Goal: Information Seeking & Learning: Learn about a topic

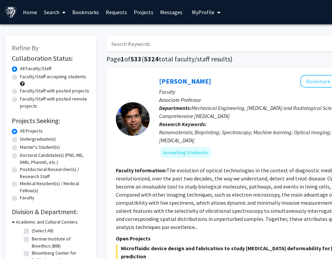
click at [39, 140] on label "Undergraduate(s)" at bounding box center [38, 139] width 36 height 7
click at [24, 140] on input "Undergraduate(s)" at bounding box center [22, 138] width 4 height 4
radio input "true"
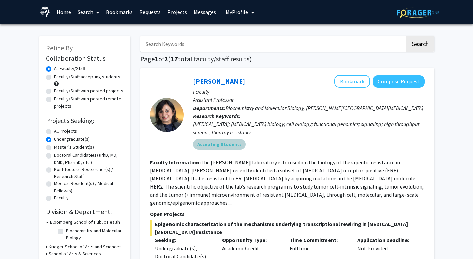
drag, startPoint x: 260, startPoint y: 152, endPoint x: 275, endPoint y: 192, distance: 43.2
click at [275, 192] on fg-search-faculty "Utthara Nayar Bookmark Compose Request Faculty Assistant Professor Departments:…" at bounding box center [287, 198] width 275 height 247
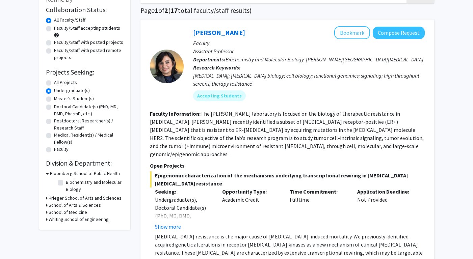
click at [275, 192] on div "Opportunity Type: Academic Credit" at bounding box center [250, 209] width 67 height 43
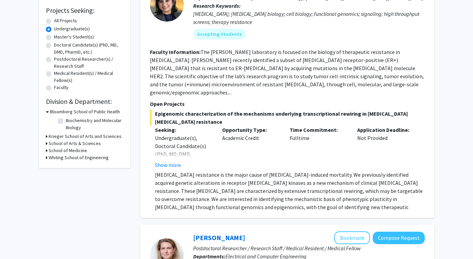
scroll to position [131, 0]
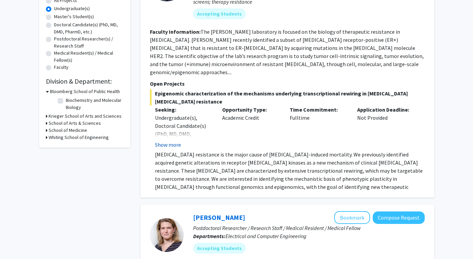
click at [173, 141] on button "Show more" at bounding box center [168, 145] width 26 height 8
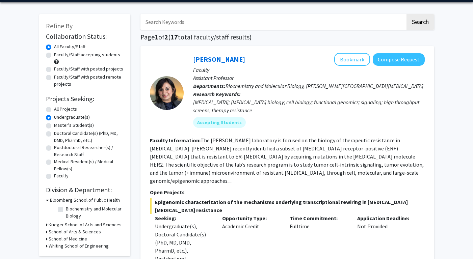
scroll to position [25, 0]
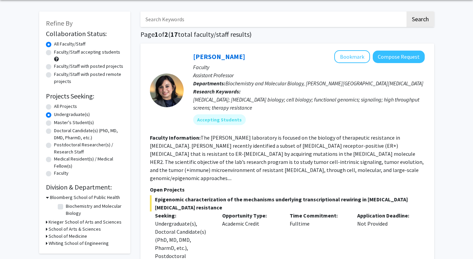
click at [94, 208] on label "Biochemistry and Molecular Biology" at bounding box center [94, 210] width 56 height 14
click at [70, 207] on input "Biochemistry and Molecular Biology" at bounding box center [68, 205] width 4 height 4
checkbox input "true"
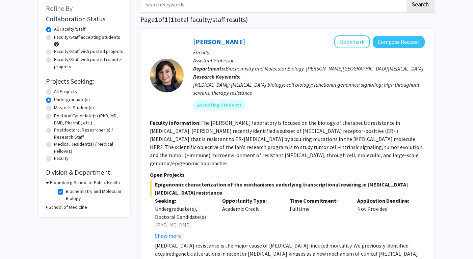
scroll to position [79, 0]
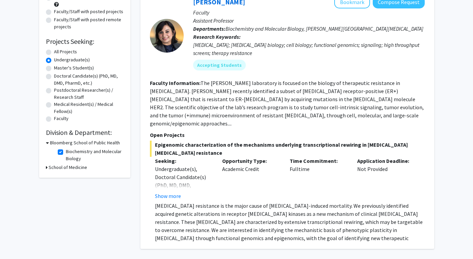
click at [74, 165] on h3 "School of Medicine" at bounding box center [68, 167] width 38 height 7
click at [66, 155] on label "Biochemistry and Molecular Biology" at bounding box center [94, 155] width 56 height 14
click at [66, 152] on input "Biochemistry and Molecular Biology" at bounding box center [68, 150] width 4 height 4
checkbox input "false"
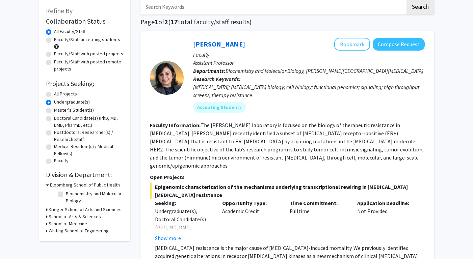
scroll to position [80, 0]
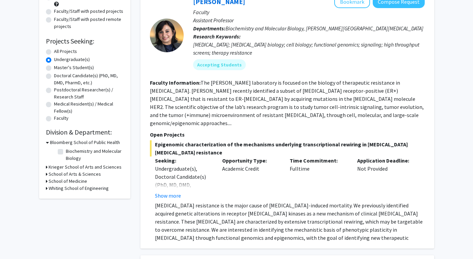
click at [69, 191] on h3 "Whiting School of Engineering" at bounding box center [79, 188] width 60 height 7
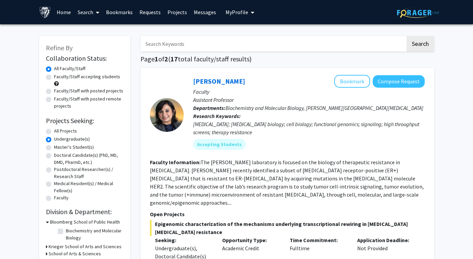
scroll to position [0, 0]
click at [98, 77] on label "Faculty/Staff accepting students" at bounding box center [87, 76] width 66 height 7
click at [58, 77] on input "Faculty/Staff accepting students" at bounding box center [56, 75] width 4 height 4
radio input "true"
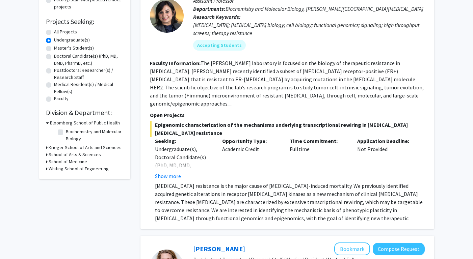
scroll to position [100, 0]
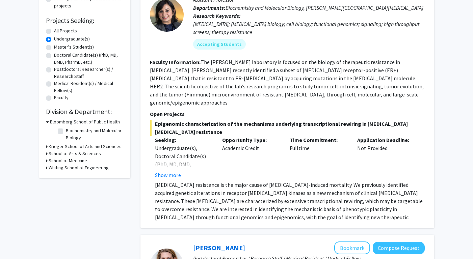
click at [78, 138] on label "Biochemistry and Molecular Biology" at bounding box center [94, 134] width 56 height 14
click at [70, 132] on input "Biochemistry and Molecular Biology" at bounding box center [68, 129] width 4 height 4
checkbox input "true"
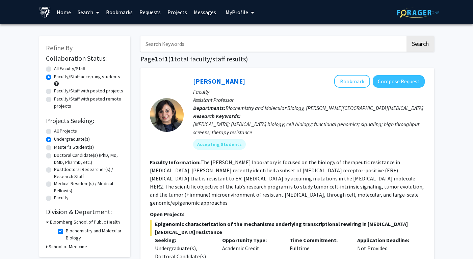
click at [307, 111] on span "Biochemistry and Molecular Biology, Sidney Kimmel Comprehensive Cancer Center" at bounding box center [324, 108] width 198 height 7
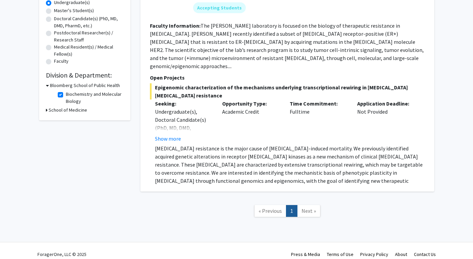
scroll to position [136, 0]
click at [66, 98] on label "Biochemistry and Molecular Biology" at bounding box center [94, 98] width 56 height 14
click at [66, 95] on input "Biochemistry and Molecular Biology" at bounding box center [68, 93] width 4 height 4
checkbox input "false"
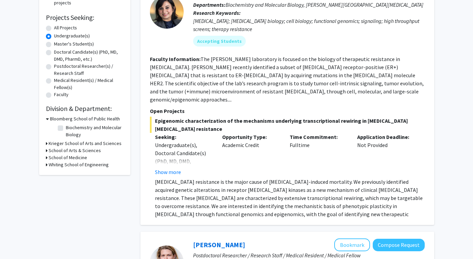
scroll to position [104, 0]
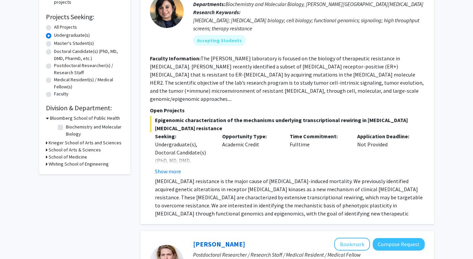
click at [96, 167] on h3 "Whiting School of Engineering" at bounding box center [79, 164] width 60 height 7
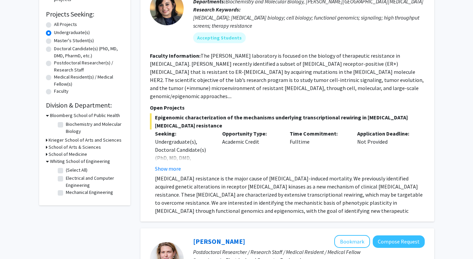
scroll to position [107, 0]
click at [77, 172] on label "(Select All)" at bounding box center [77, 169] width 22 height 7
click at [70, 171] on input "(Select All)" at bounding box center [68, 168] width 4 height 4
checkbox input "true"
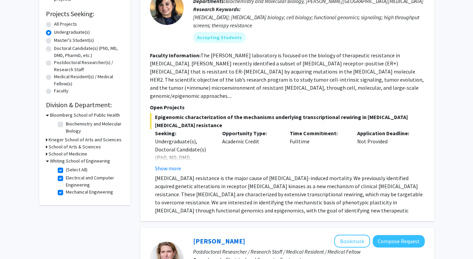
checkbox input "true"
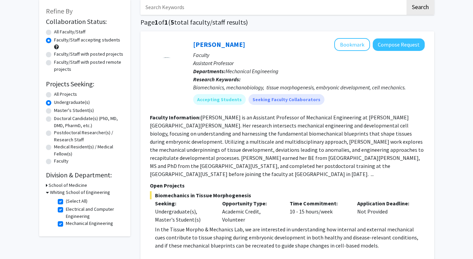
scroll to position [91, 0]
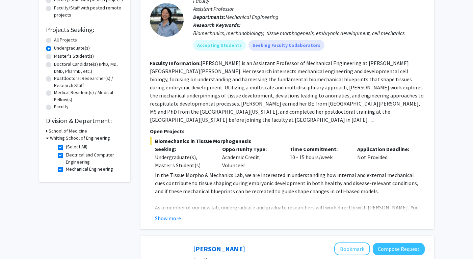
click at [66, 148] on label "(Select All)" at bounding box center [77, 146] width 22 height 7
click at [66, 148] on input "(Select All)" at bounding box center [68, 145] width 4 height 4
checkbox input "false"
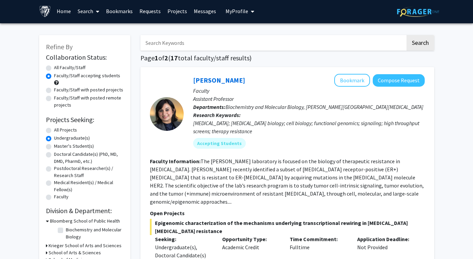
scroll to position [84, 0]
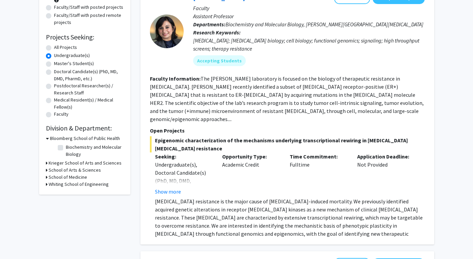
click at [94, 168] on h3 "School of Arts & Sciences" at bounding box center [75, 170] width 52 height 7
click at [95, 165] on h3 "Krieger School of Arts and Sciences" at bounding box center [85, 163] width 73 height 7
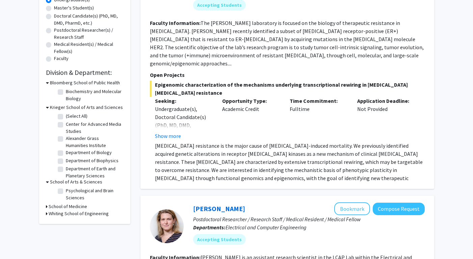
scroll to position [140, 0]
click at [104, 160] on label "Department of Biophysics" at bounding box center [92, 160] width 53 height 7
click at [70, 160] on input "Department of Biophysics" at bounding box center [68, 159] width 4 height 4
checkbox input "true"
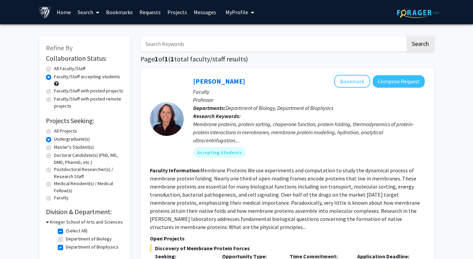
scroll to position [19, 0]
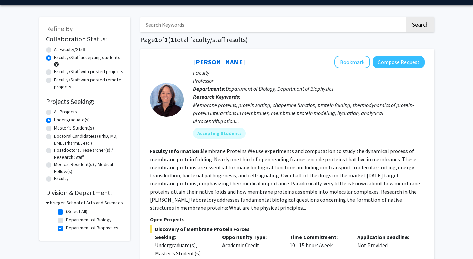
click at [66, 214] on label "(Select All)" at bounding box center [77, 211] width 22 height 7
click at [66, 212] on input "(Select All)" at bounding box center [68, 210] width 4 height 4
checkbox input "false"
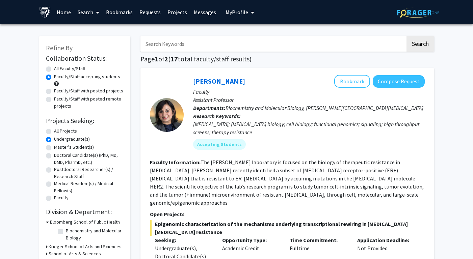
click at [67, 11] on link "Home" at bounding box center [63, 12] width 21 height 24
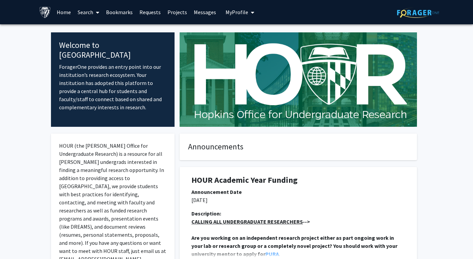
click at [90, 11] on link "Search" at bounding box center [88, 12] width 28 height 24
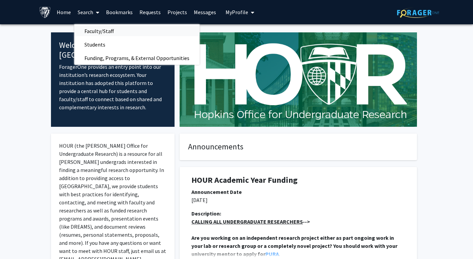
click at [98, 36] on span "Faculty/Staff" at bounding box center [99, 30] width 50 height 13
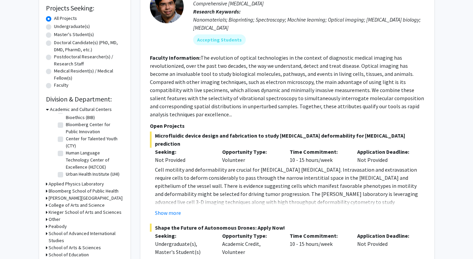
scroll to position [285, 0]
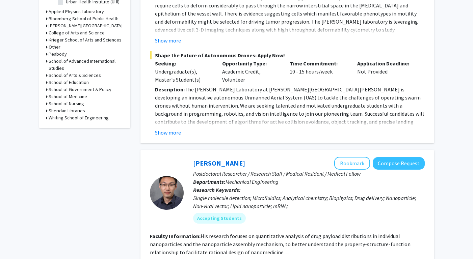
click at [94, 116] on h3 "Whiting School of Engineering" at bounding box center [79, 117] width 60 height 7
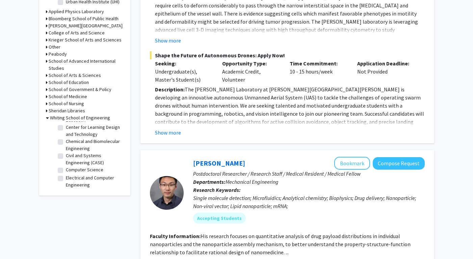
scroll to position [107, 0]
click at [89, 134] on label "Chemical and Biomolecular Engineering" at bounding box center [94, 133] width 56 height 14
click at [70, 131] on input "Chemical and Biomolecular Engineering" at bounding box center [68, 128] width 4 height 4
checkbox input "true"
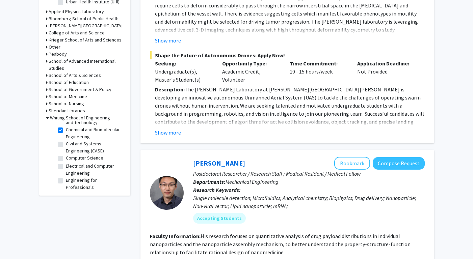
checkbox input "true"
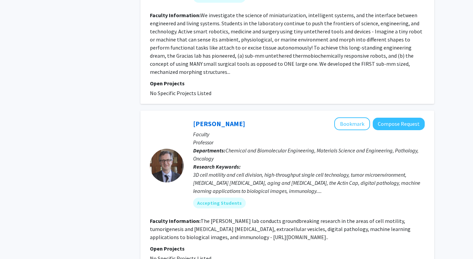
scroll to position [1721, 0]
drag, startPoint x: 180, startPoint y: 197, endPoint x: 217, endPoint y: 229, distance: 48.8
click at [217, 228] on fg-search-faculty "Denis Wirtz Bookmark Compose Request Faculty Professor Departments: Chemical an…" at bounding box center [287, 190] width 275 height 145
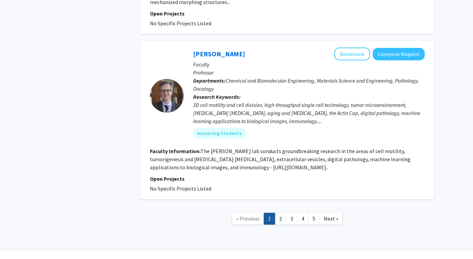
scroll to position [1790, 0]
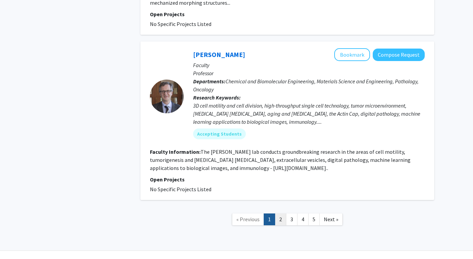
click at [279, 213] on link "2" at bounding box center [280, 219] width 11 height 12
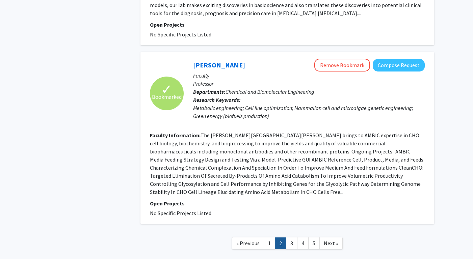
scroll to position [1541, 0]
click at [290, 238] on link "3" at bounding box center [291, 244] width 11 height 12
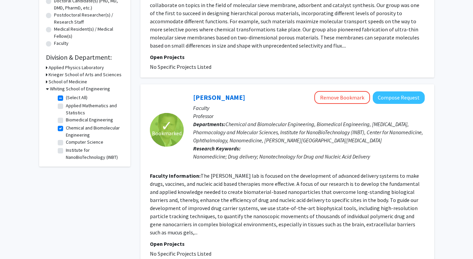
scroll to position [169, 0]
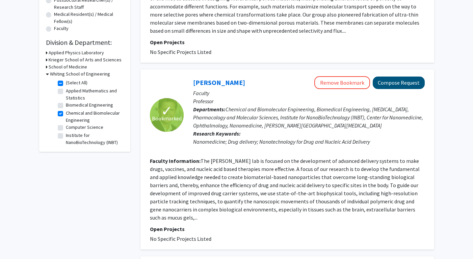
click at [331, 85] on button "Compose Request" at bounding box center [398, 83] width 52 height 12
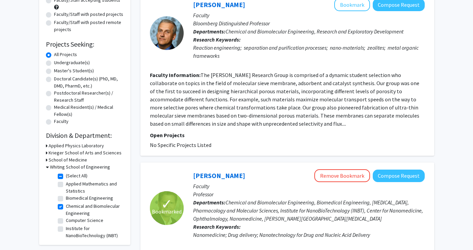
scroll to position [22, 0]
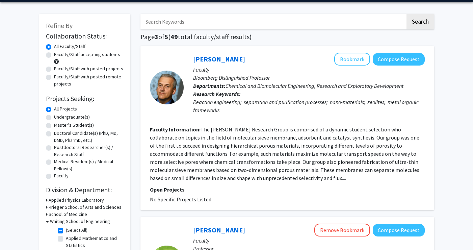
click at [75, 57] on label "Faculty/Staff accepting students" at bounding box center [87, 54] width 66 height 7
click at [58, 55] on input "Faculty/Staff accepting students" at bounding box center [56, 53] width 4 height 4
radio input "true"
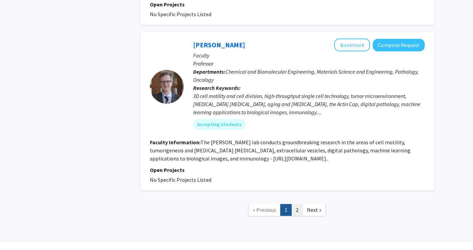
scroll to position [1800, 0]
click at [303, 204] on link "Next »" at bounding box center [313, 210] width 23 height 12
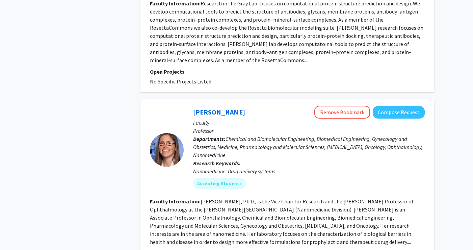
scroll to position [970, 0]
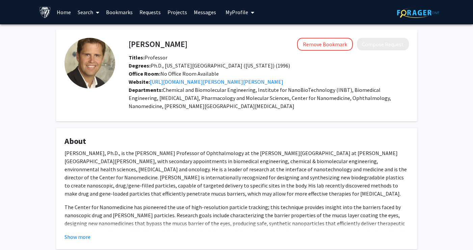
drag, startPoint x: 365, startPoint y: 74, endPoint x: 389, endPoint y: 161, distance: 90.2
click at [389, 161] on div "[PERSON_NAME] Remove Bookmark Compose Request Titles: Professor Degrees: Ph.D.,…" at bounding box center [236, 224] width 371 height 391
click at [389, 160] on p "[PERSON_NAME], Ph.D., is the [PERSON_NAME] Professor of Ophthalmology at the [P…" at bounding box center [236, 173] width 344 height 49
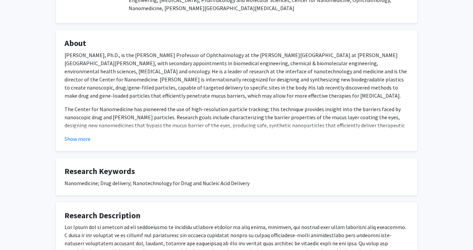
scroll to position [102, 0]
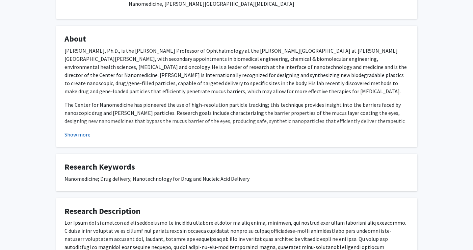
click at [68, 136] on button "Show more" at bounding box center [77, 134] width 26 height 8
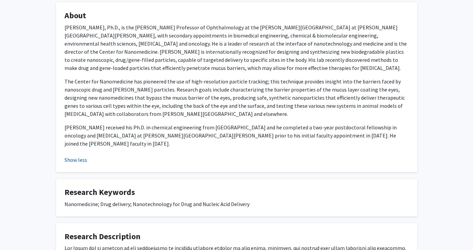
scroll to position [245, 0]
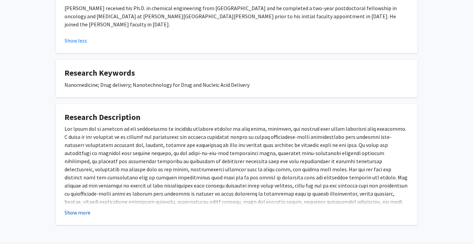
click at [81, 208] on button "Show more" at bounding box center [77, 212] width 26 height 8
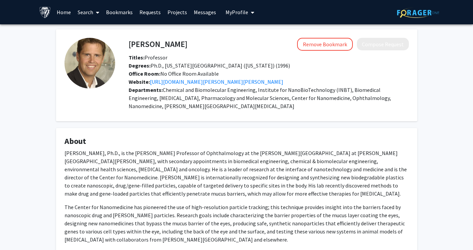
scroll to position [0, 0]
